Goal: Task Accomplishment & Management: Manage account settings

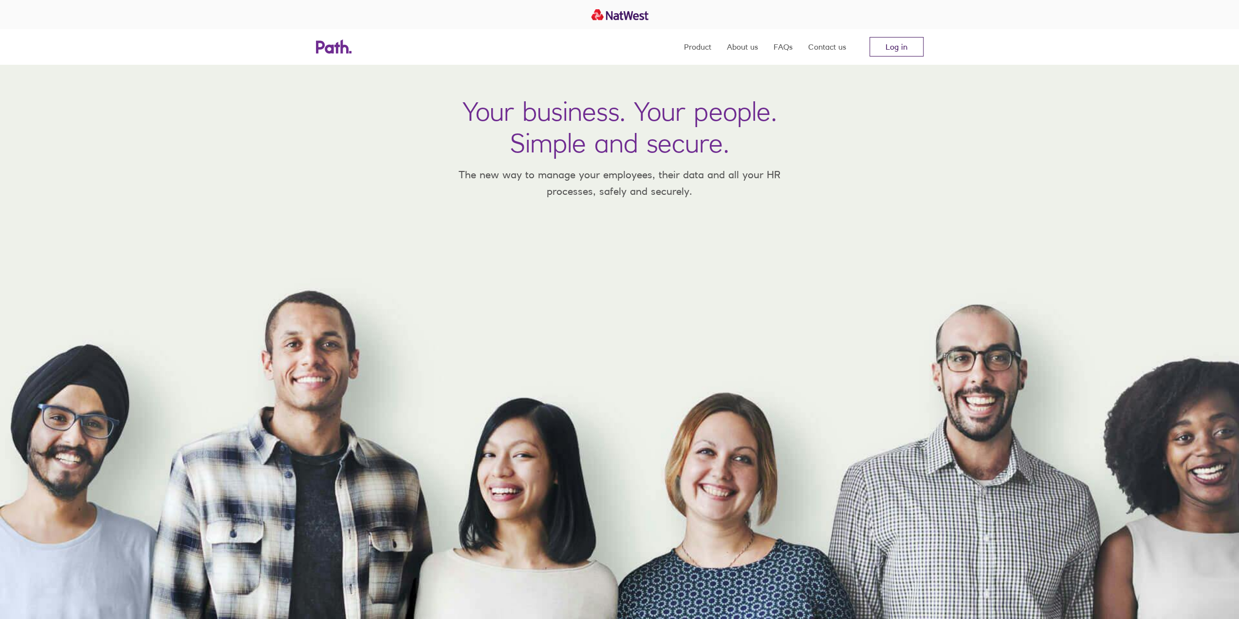
click at [883, 47] on link "Log in" at bounding box center [897, 46] width 54 height 19
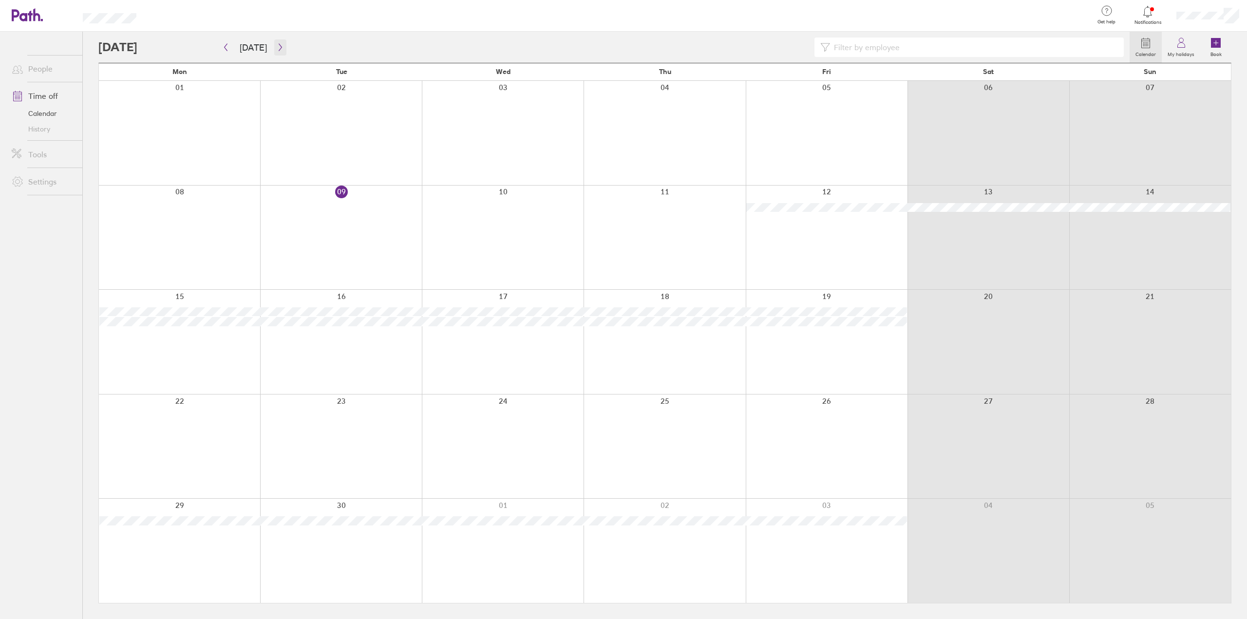
click at [281, 50] on button "button" at bounding box center [280, 47] width 12 height 16
click at [1182, 48] on icon at bounding box center [1181, 43] width 12 height 12
